Goal: Check status: Check status

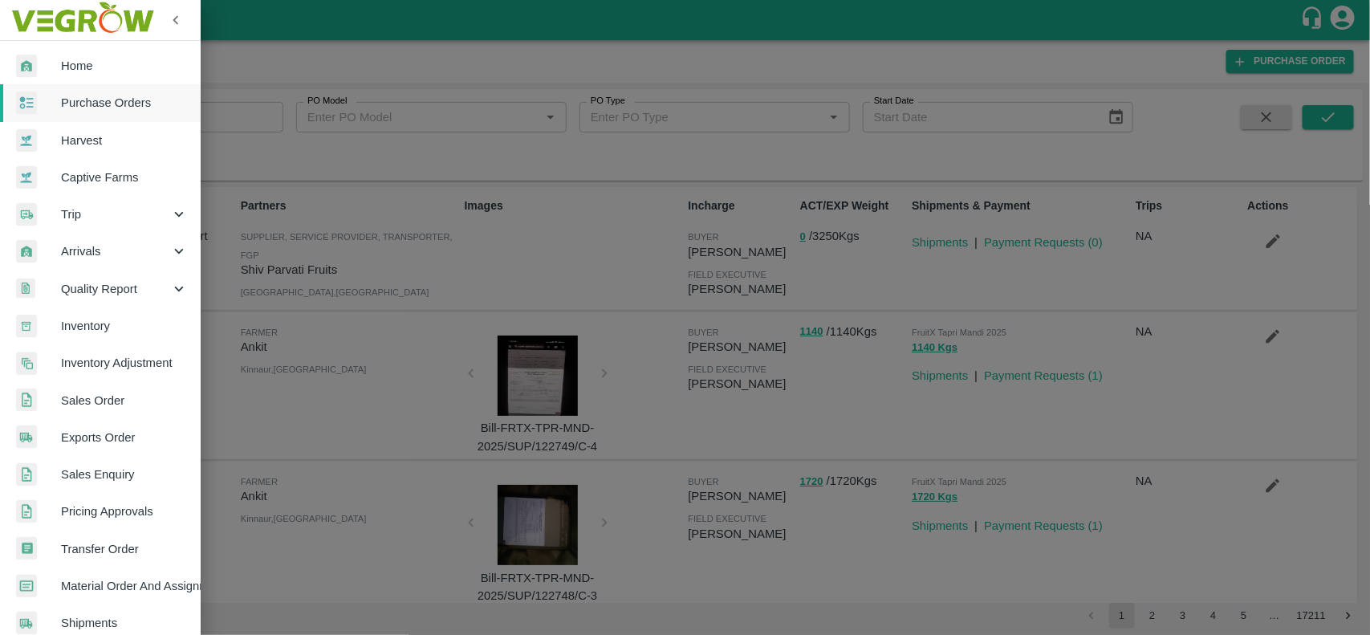
scroll to position [278, 0]
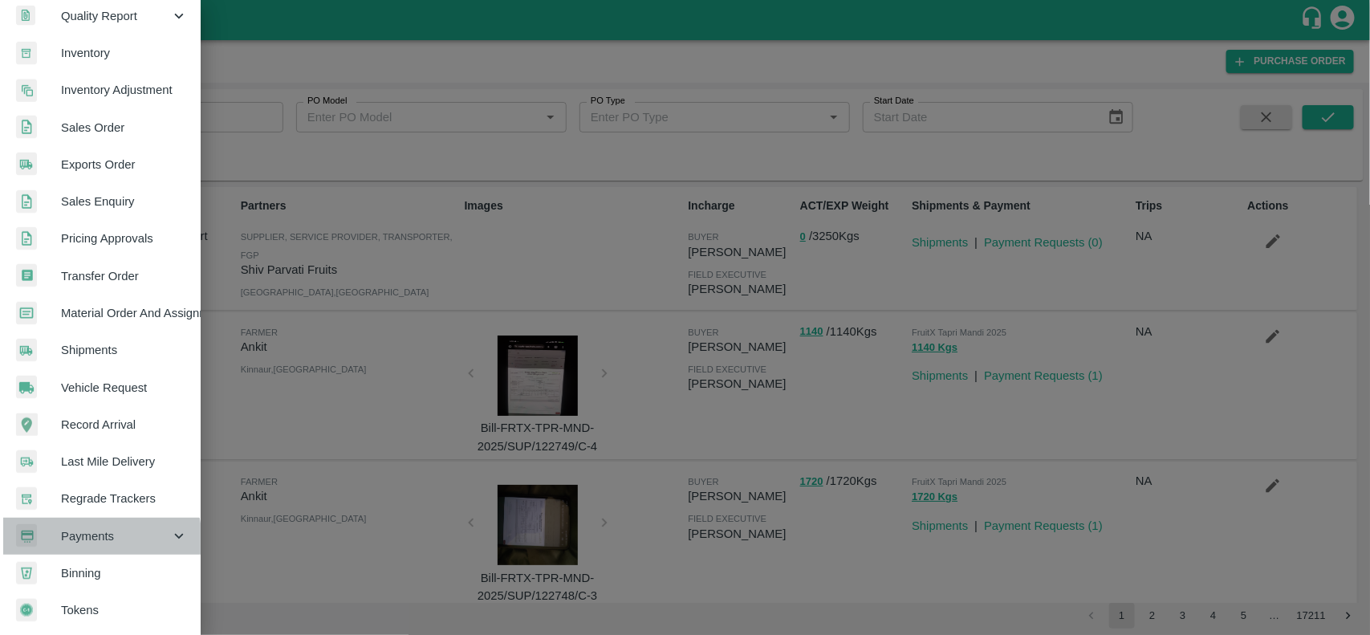
click at [78, 538] on span "Payments" at bounding box center [115, 536] width 109 height 18
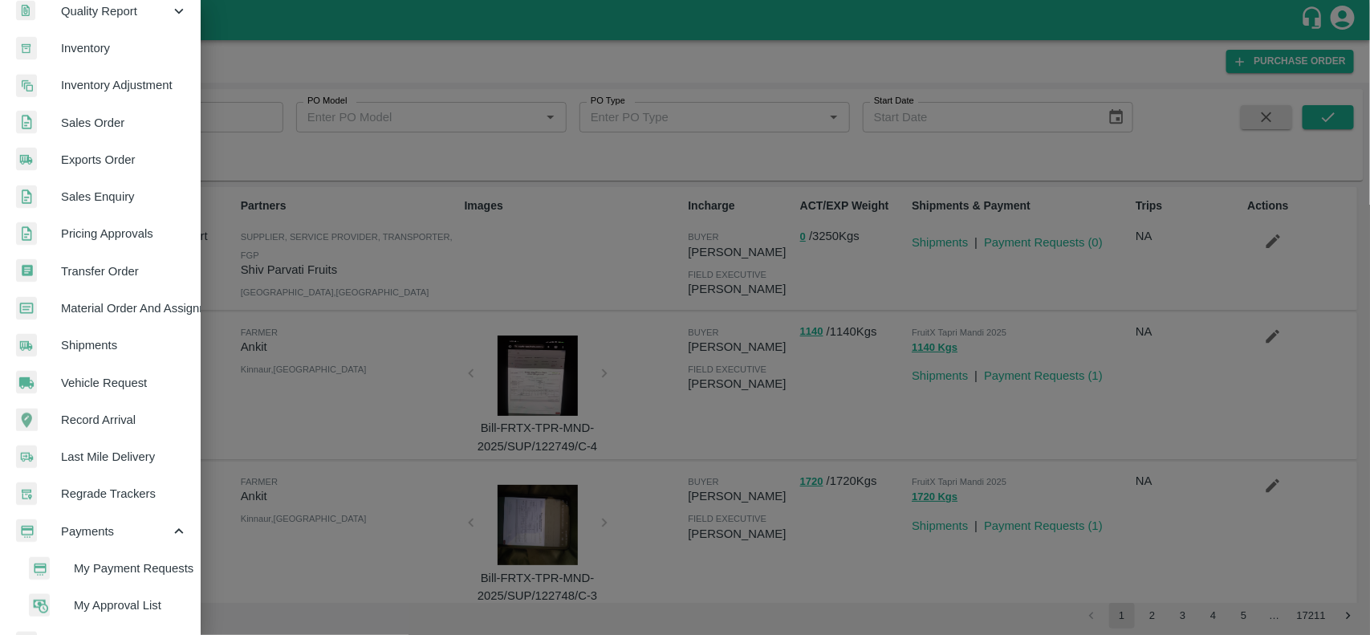
click at [95, 576] on span "My Payment Requests" at bounding box center [131, 568] width 114 height 18
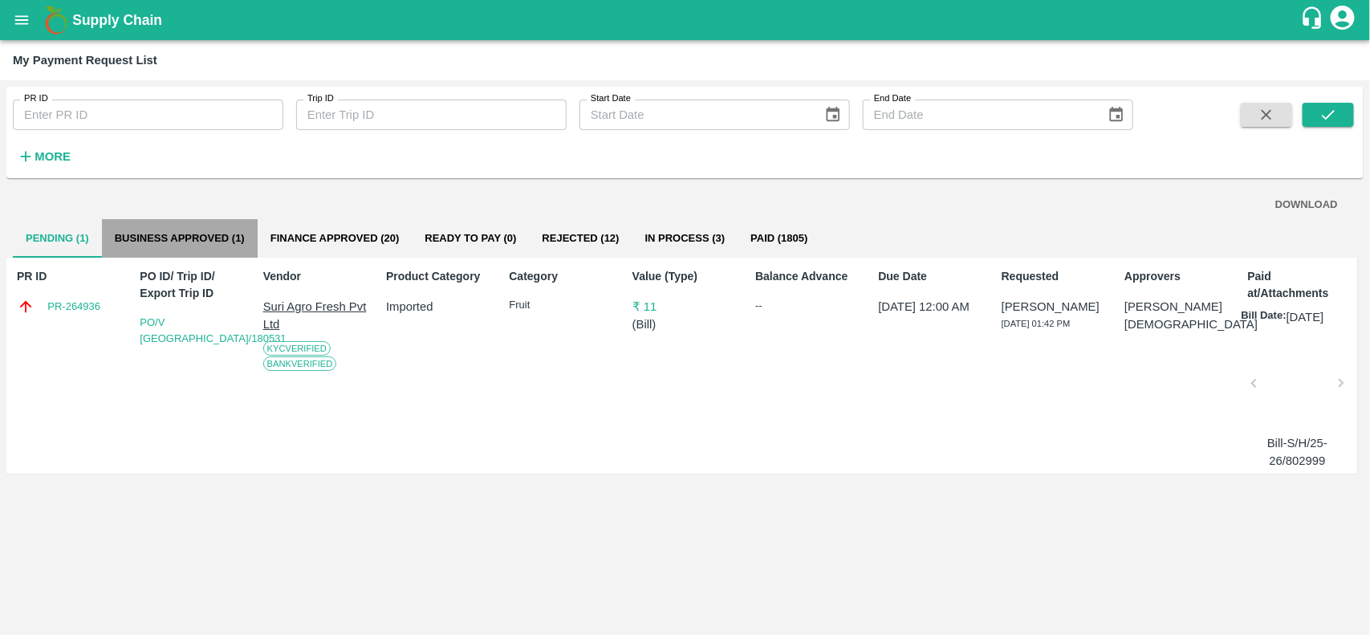
click at [147, 250] on button "Business Approved (1)" at bounding box center [180, 238] width 156 height 39
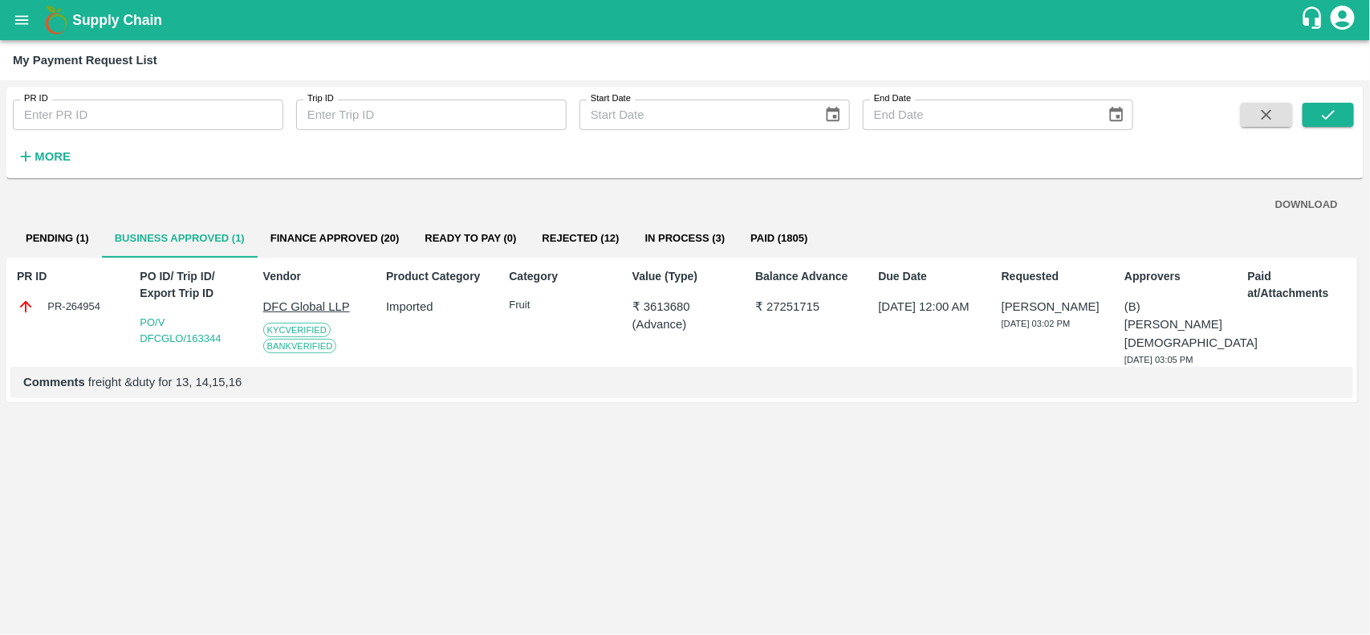
click at [62, 307] on div "PR-264954" at bounding box center [69, 307] width 105 height 18
copy div "PR-264954"
